Goal: Information Seeking & Learning: Learn about a topic

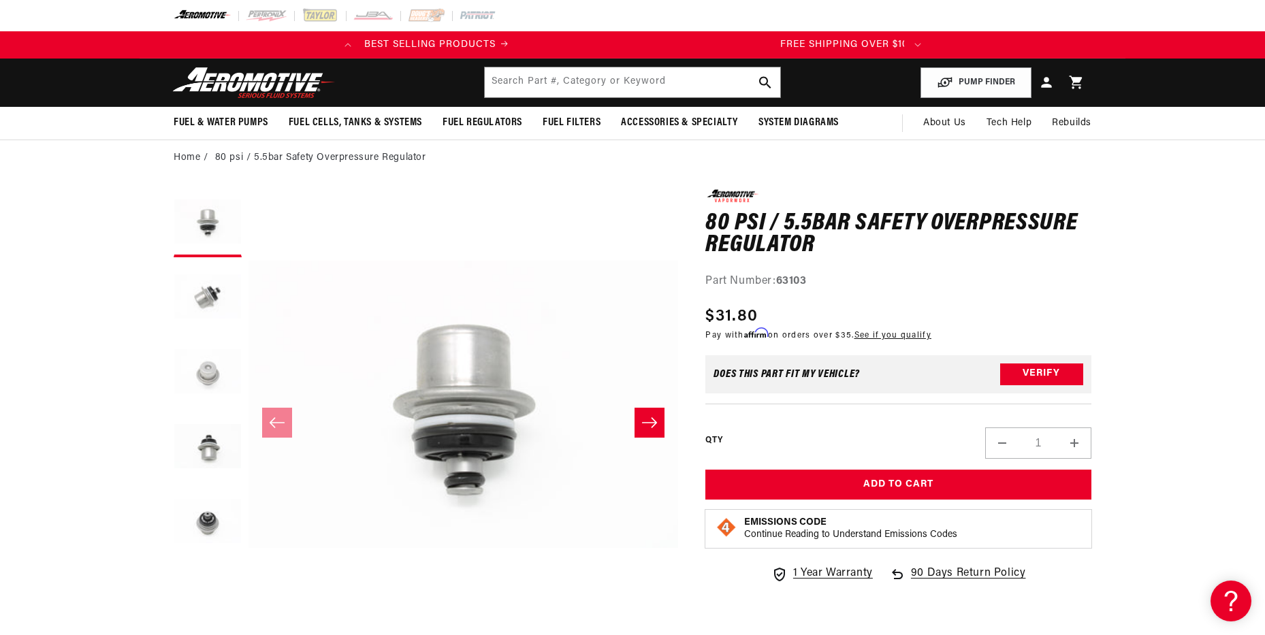
click at [202, 360] on button "Load image 3 in gallery view" at bounding box center [208, 373] width 68 height 68
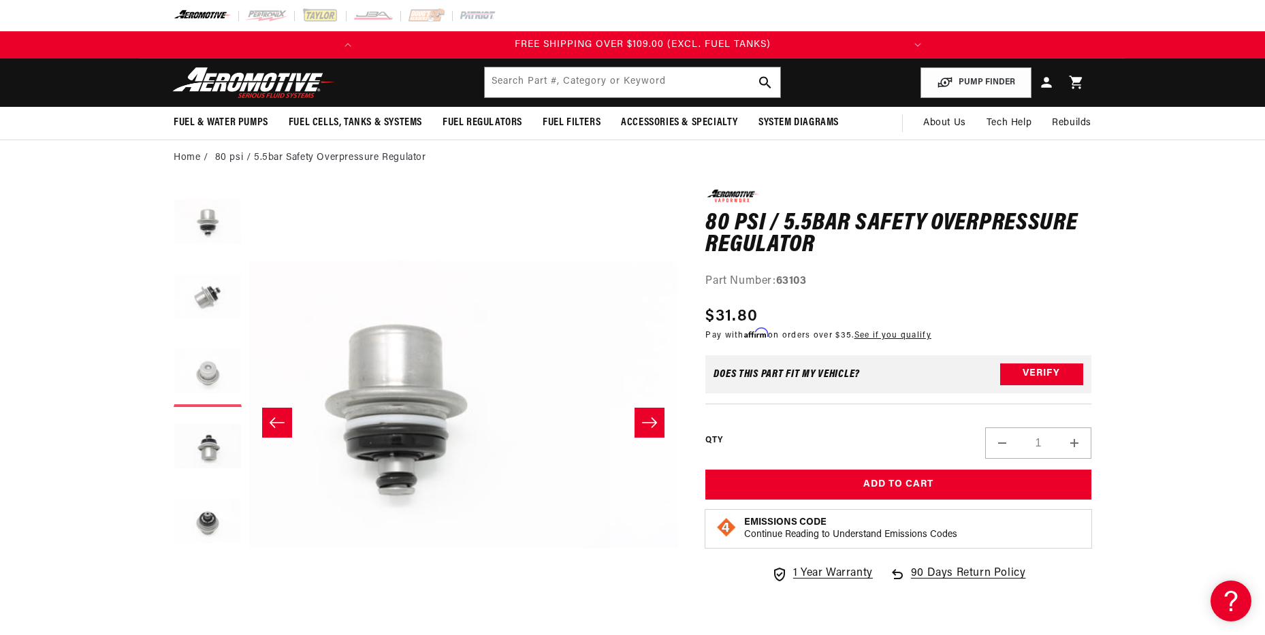
scroll to position [0, 539]
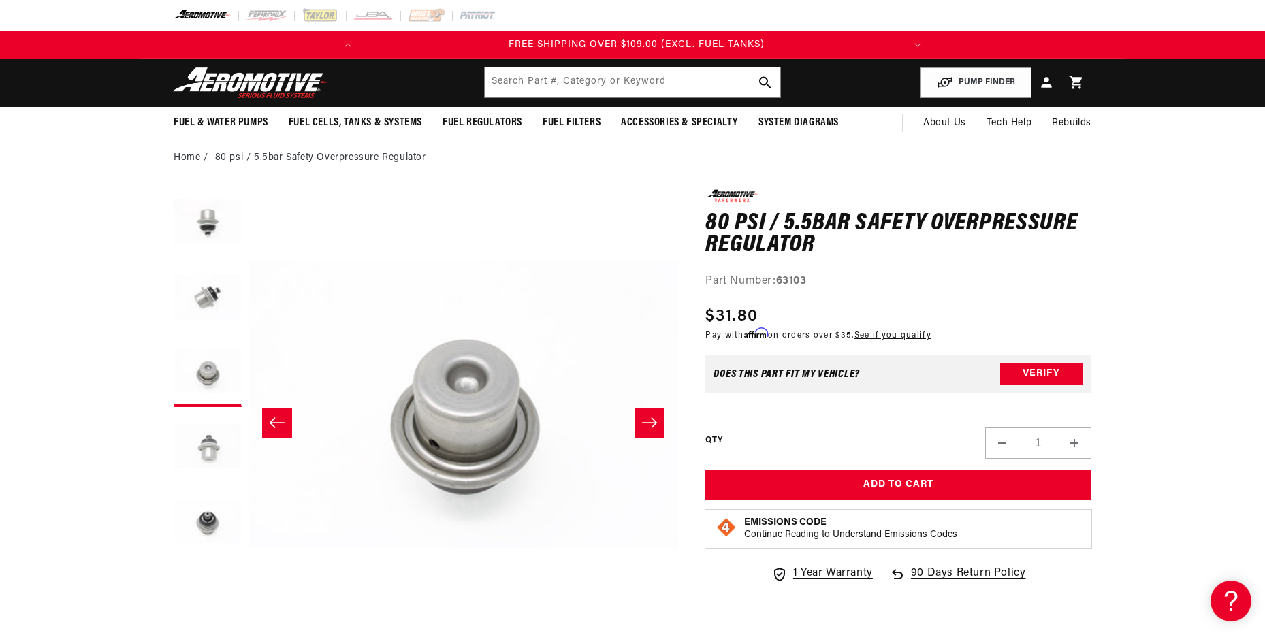
click at [203, 419] on button "Load image 4 in gallery view" at bounding box center [208, 448] width 68 height 68
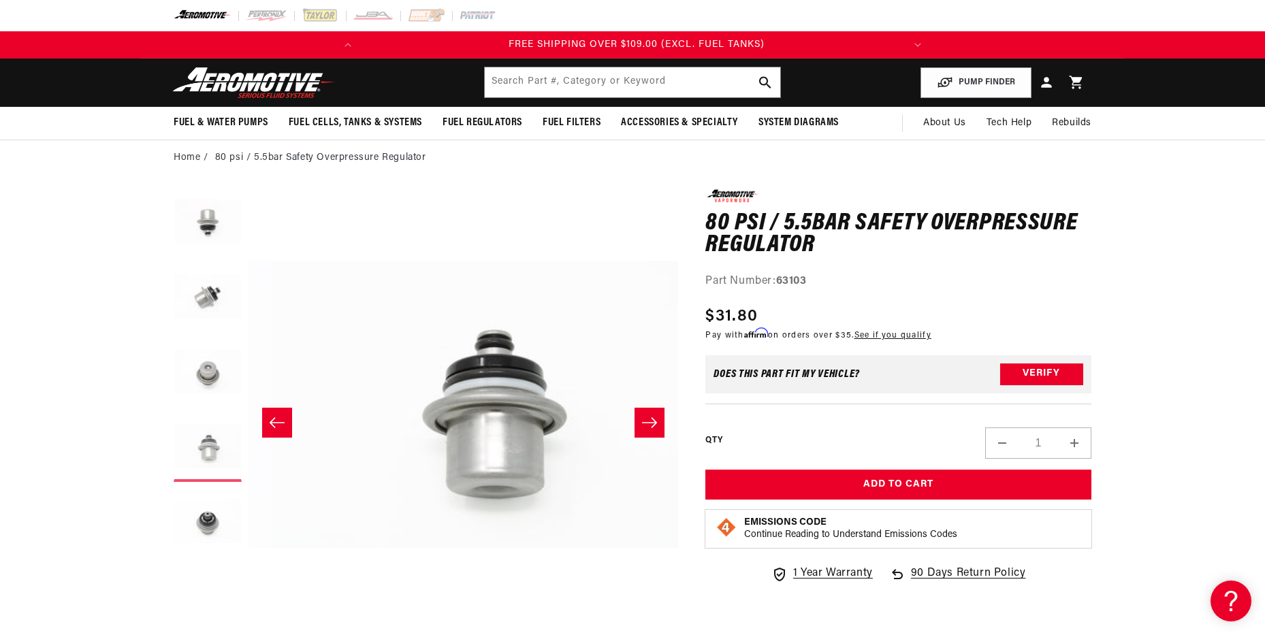
scroll to position [0, 1290]
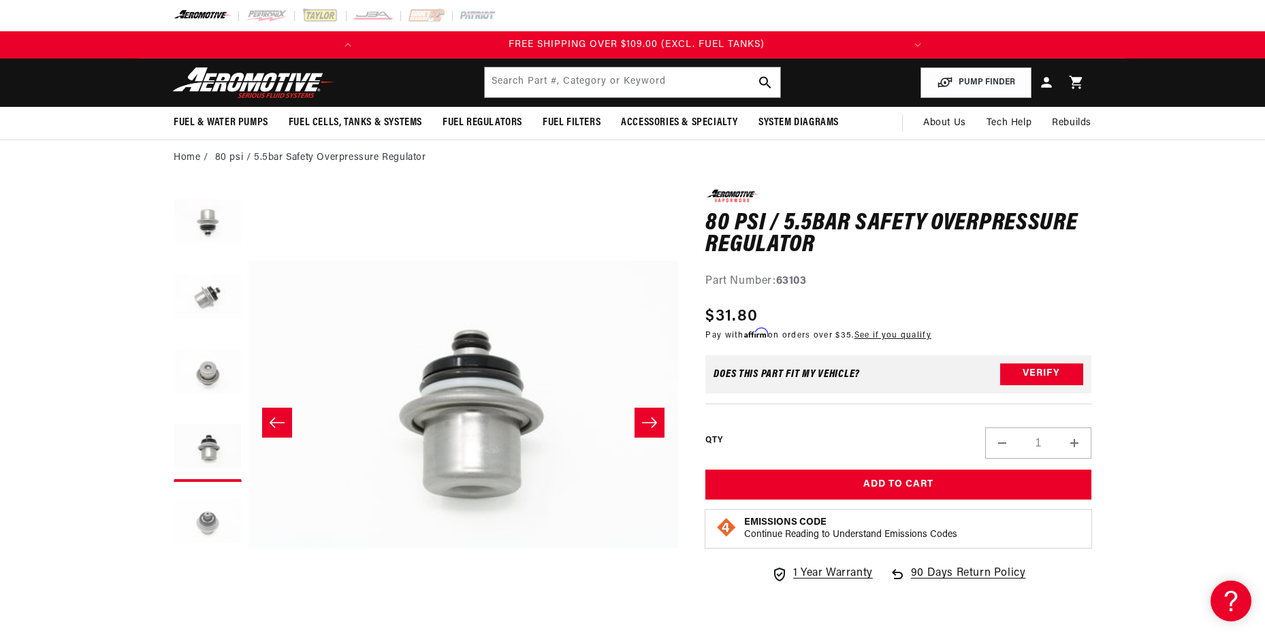
click at [210, 497] on button "Load image 5 in gallery view" at bounding box center [208, 523] width 68 height 68
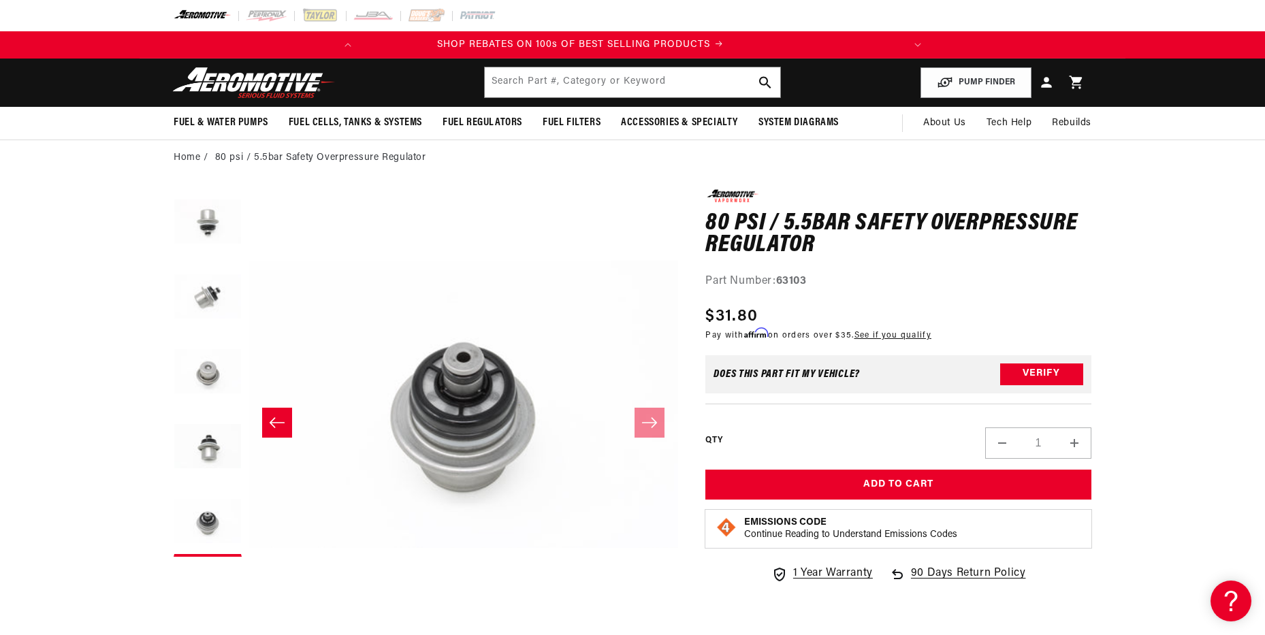
scroll to position [0, 0]
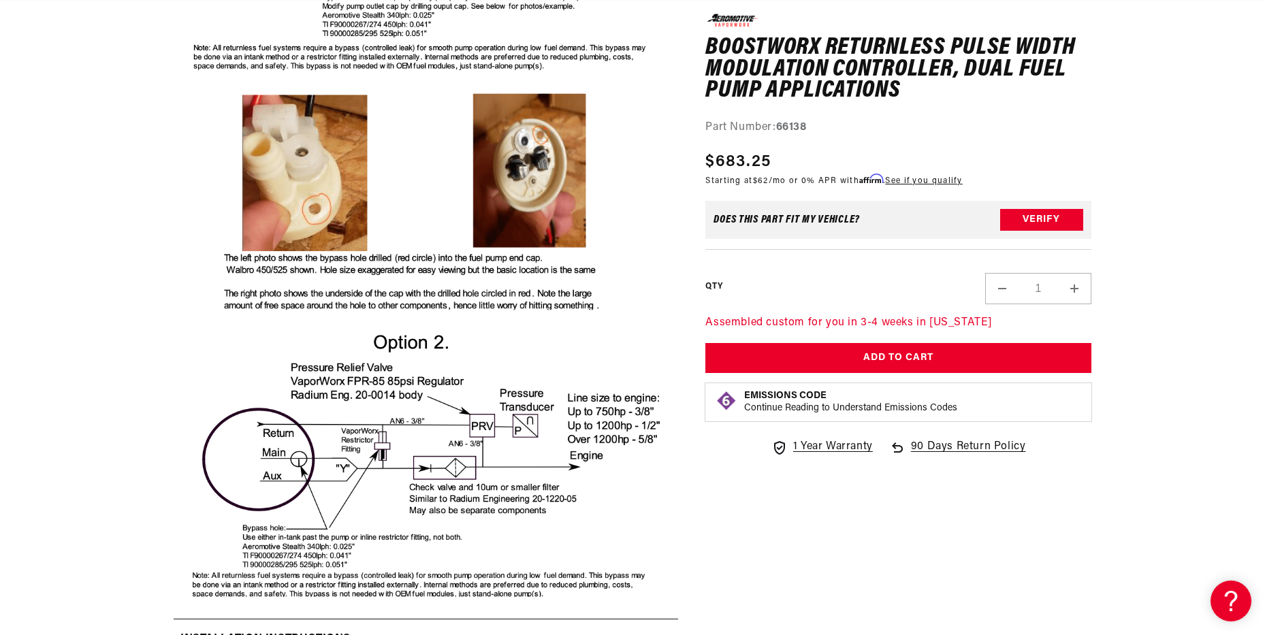
scroll to position [2587, 0]
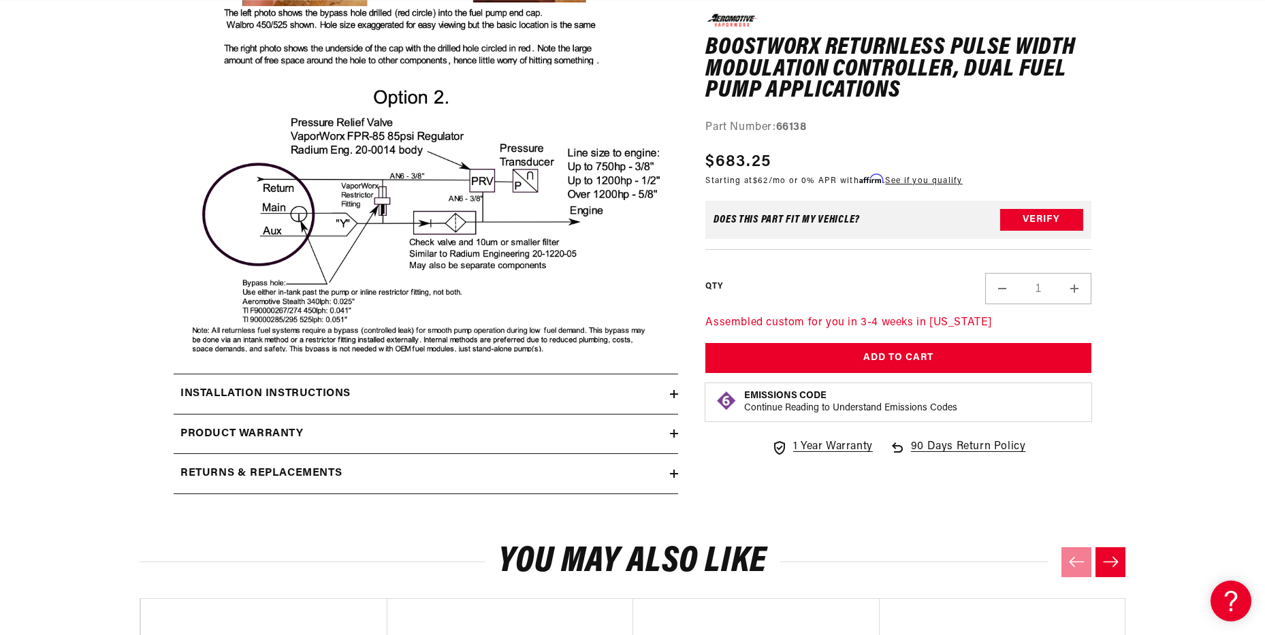
click at [673, 394] on icon at bounding box center [674, 394] width 8 height 0
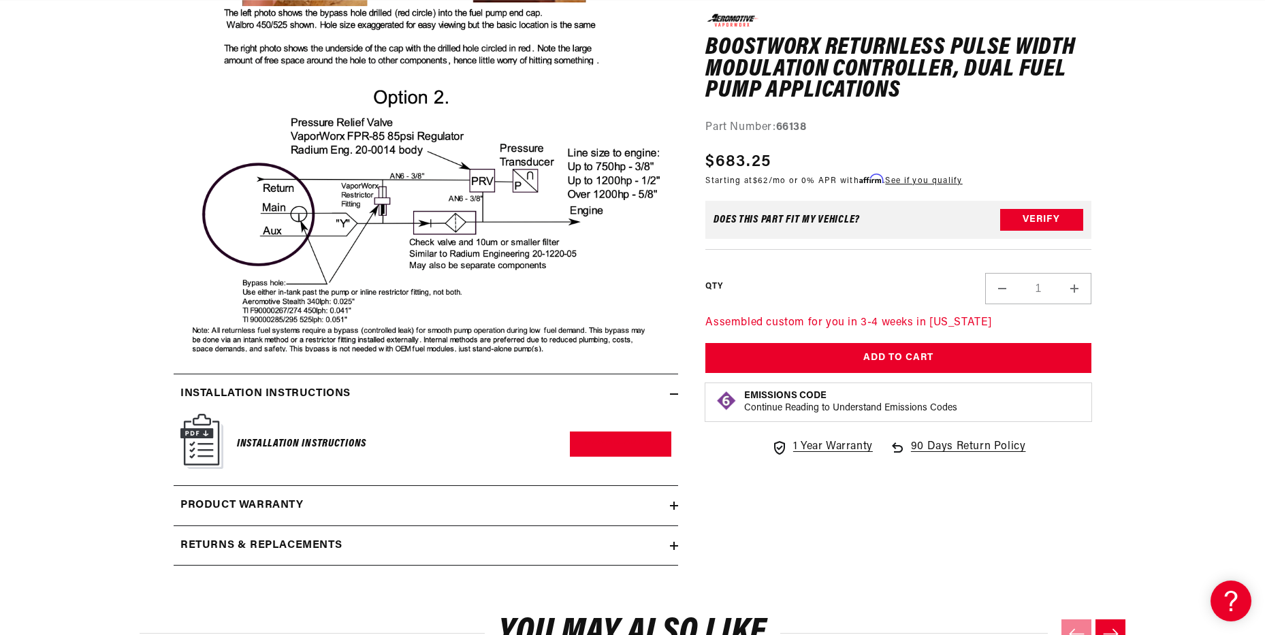
scroll to position [0, 539]
click at [602, 450] on link "Download PDF" at bounding box center [620, 444] width 101 height 25
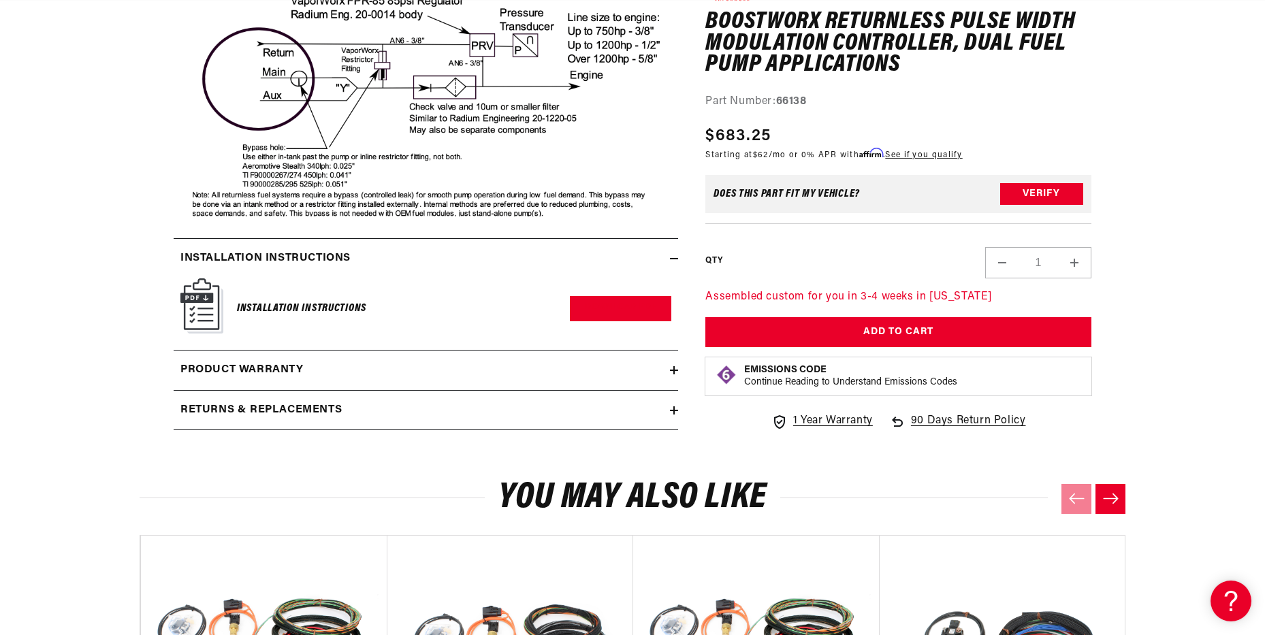
scroll to position [2724, 0]
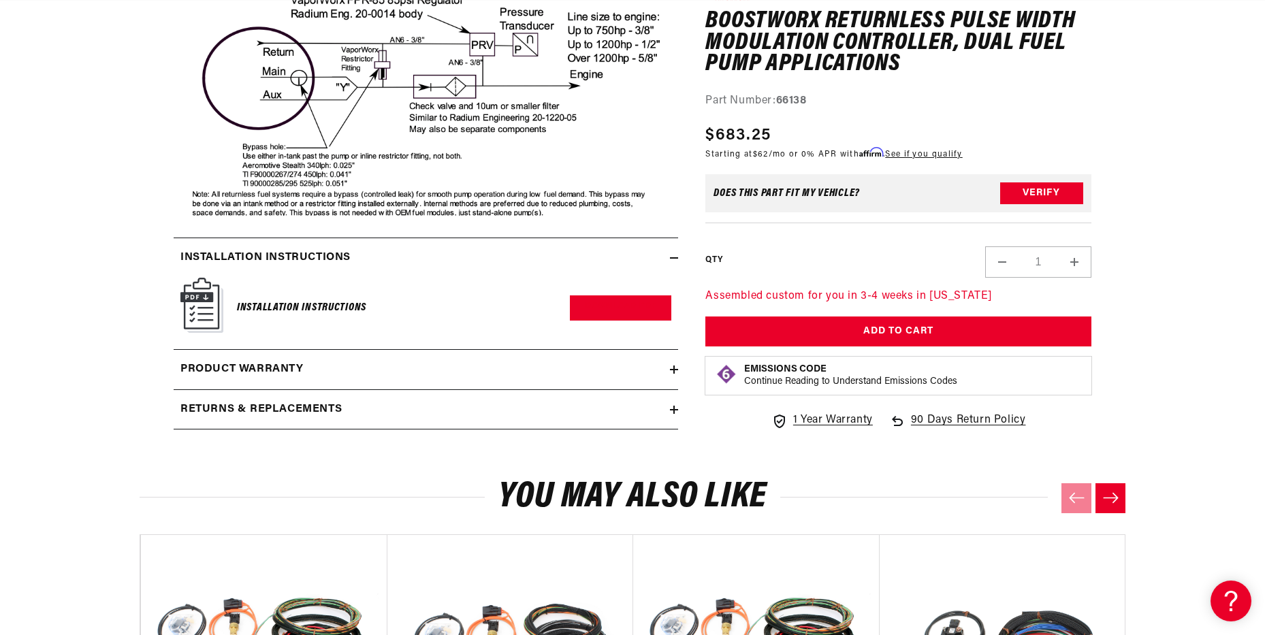
click at [673, 415] on summary "Returns & replacements" at bounding box center [426, 409] width 505 height 39
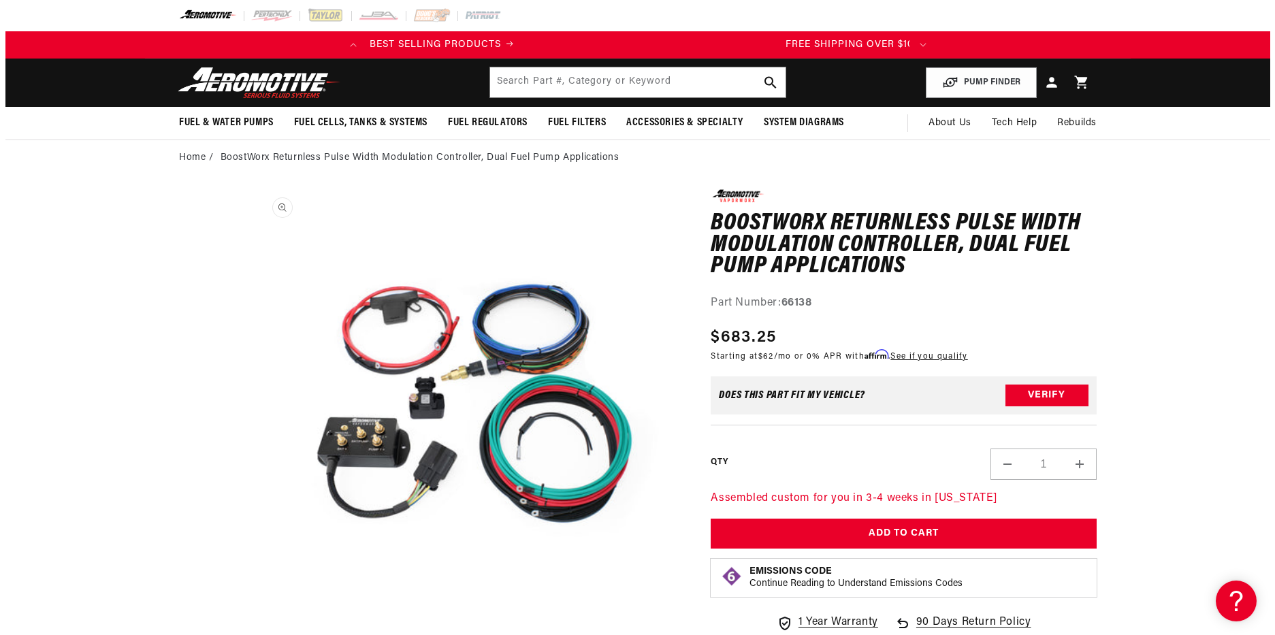
scroll to position [0, 539]
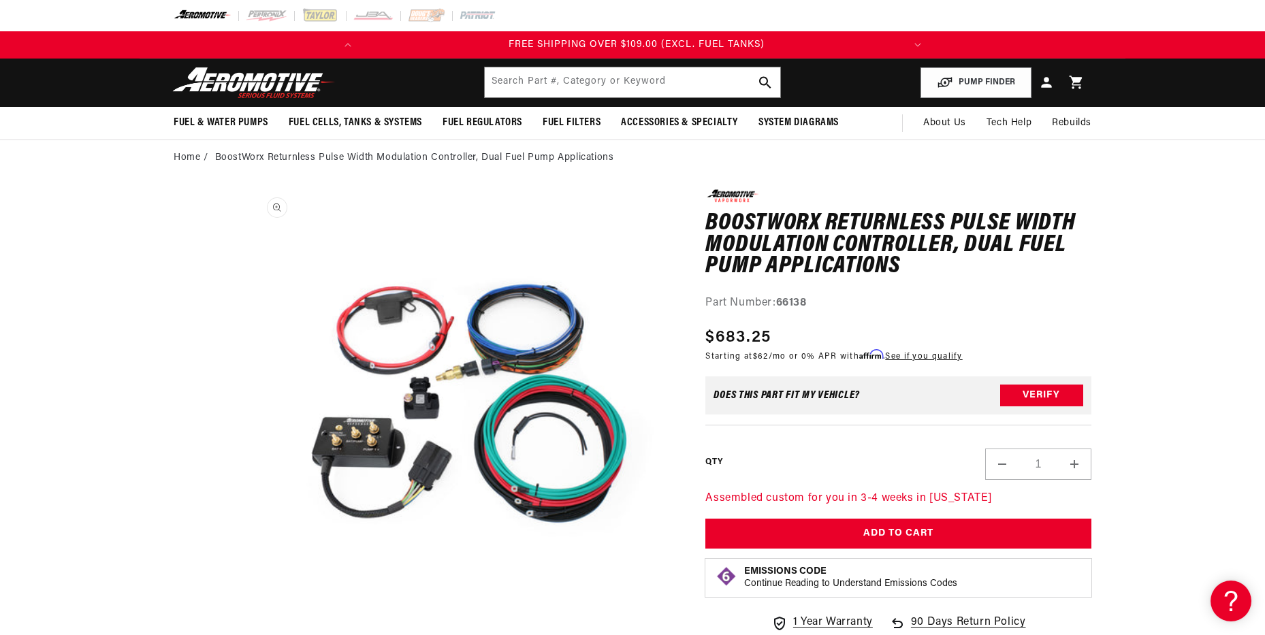
click at [249, 619] on button "Open media 1 in modal" at bounding box center [249, 619] width 0 height 0
